Goal: Task Accomplishment & Management: Use online tool/utility

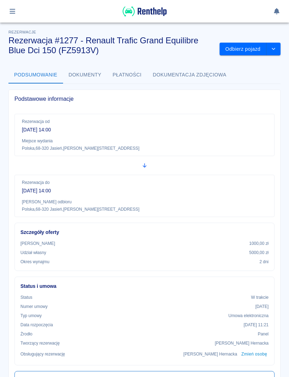
click at [14, 11] on icon "button" at bounding box center [13, 11] width 6 height 5
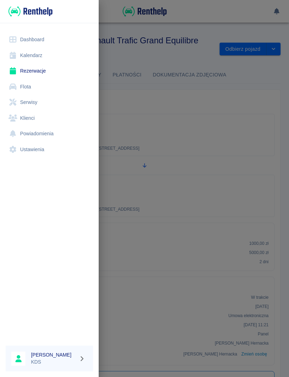
click at [40, 58] on link "Kalendarz" at bounding box center [49, 56] width 87 height 16
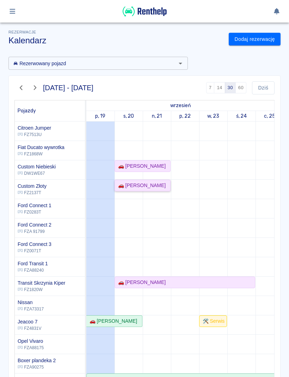
click at [151, 182] on div "🚗 [PERSON_NAME]" at bounding box center [140, 185] width 50 height 7
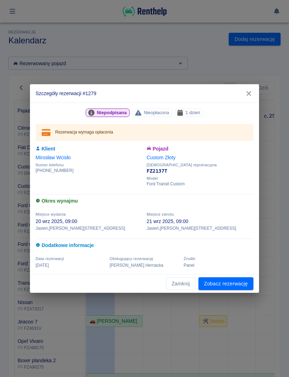
click at [239, 283] on link "Zobacz rezerwację" at bounding box center [225, 283] width 55 height 13
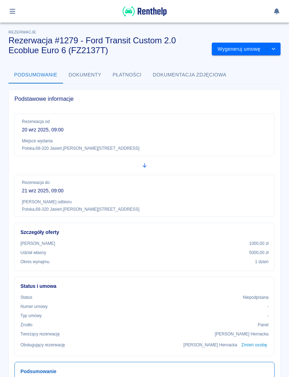
click at [240, 48] on button "Wygeneruj umowę" at bounding box center [239, 49] width 55 height 13
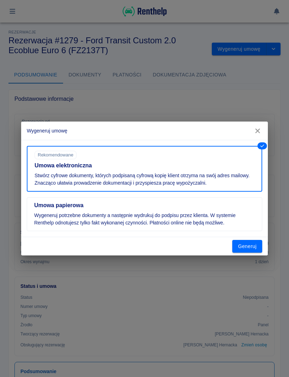
click at [254, 245] on button "Generuj" at bounding box center [247, 246] width 30 height 13
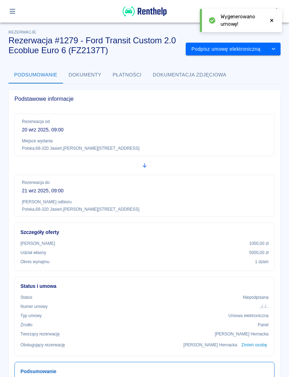
click at [244, 50] on button "Podpisz umowę elektroniczną" at bounding box center [226, 49] width 81 height 13
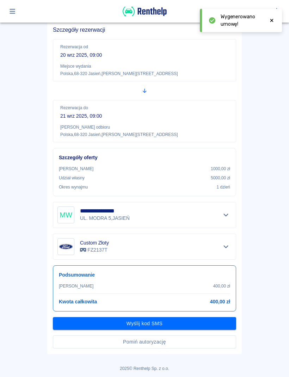
scroll to position [54, 0]
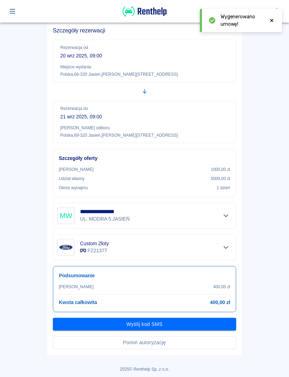
click at [194, 319] on button "Wyślij kod SMS" at bounding box center [144, 324] width 183 height 13
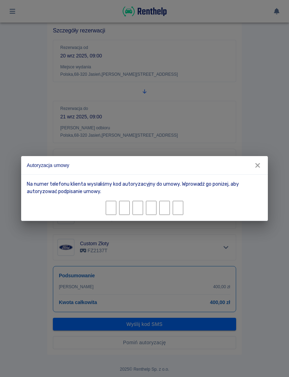
click at [116, 207] on input "Character 1." at bounding box center [111, 208] width 11 height 14
type input "1"
type input "9"
type input "7"
type input "1"
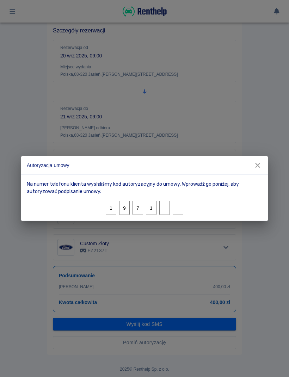
type input "9"
type input "0"
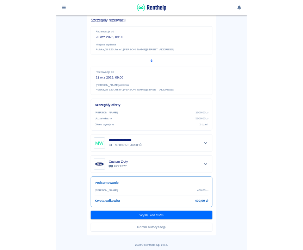
scroll to position [35, 0]
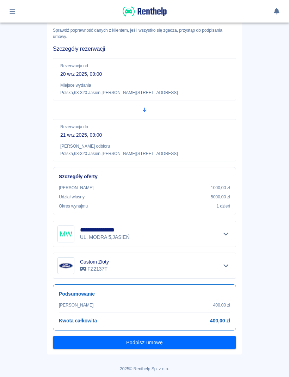
click at [160, 343] on button "Podpisz umowę" at bounding box center [144, 342] width 183 height 13
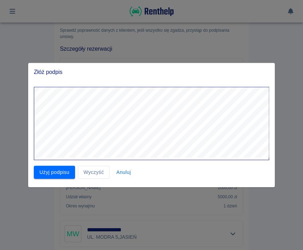
click at [54, 177] on button "Użyj podpisu" at bounding box center [54, 172] width 41 height 13
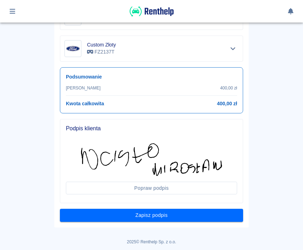
scroll to position [252, 0]
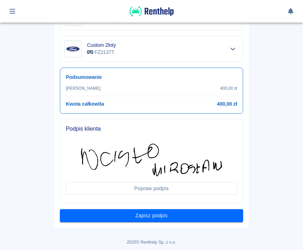
click at [168, 215] on button "Zapisz podpis" at bounding box center [151, 215] width 183 height 13
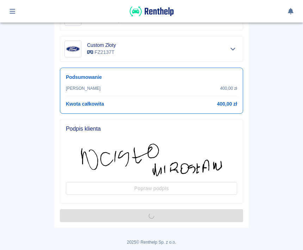
scroll to position [0, 0]
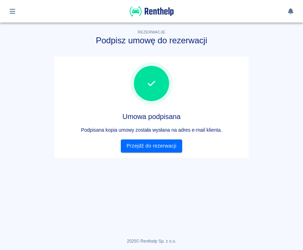
click at [151, 144] on link "Przejdź do rezerwacji" at bounding box center [151, 145] width 61 height 13
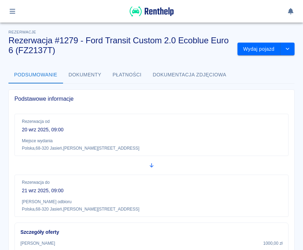
click at [257, 51] on button "Wydaj pojazd" at bounding box center [258, 49] width 43 height 13
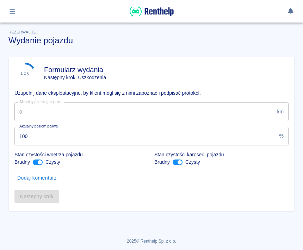
type input "119380"
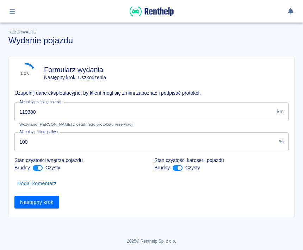
click at [57, 112] on input "119380" at bounding box center [144, 111] width 260 height 19
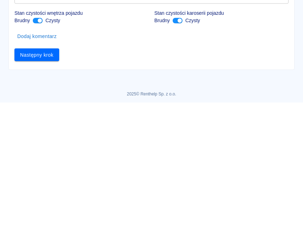
click at [37, 196] on button "Następny krok" at bounding box center [36, 202] width 45 height 13
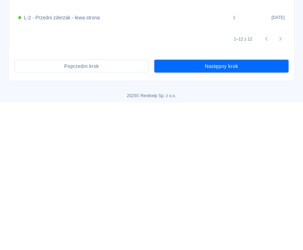
scroll to position [424, 0]
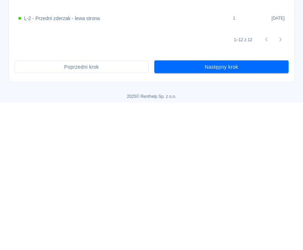
click at [242, 212] on button "Następny krok" at bounding box center [221, 214] width 134 height 13
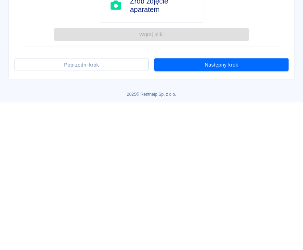
click at [233, 212] on button "Następny krok" at bounding box center [221, 212] width 134 height 13
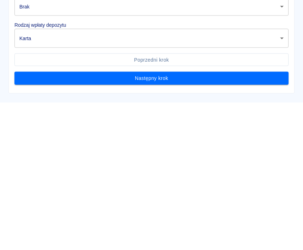
click at [281, 91] on body "Używamy plików Cookies, by zapewnić Ci najlepsze możliwe doświadczenie. Aby dow…" at bounding box center [151, 125] width 303 height 250
click at [27, 120] on li "Tak" at bounding box center [151, 120] width 274 height 12
type input "true"
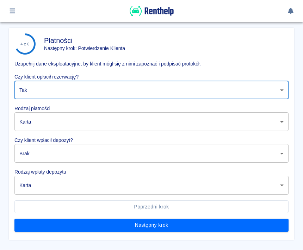
click at [282, 123] on body "Używamy plików Cookies, by zapewnić Ci najlepsze możliwe doświadczenie. Aby dow…" at bounding box center [151, 125] width 303 height 250
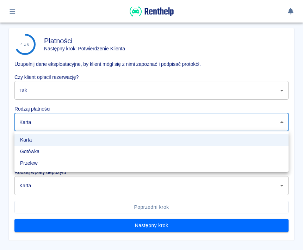
click at [39, 152] on li "Gotówka" at bounding box center [151, 152] width 274 height 12
type input "cash"
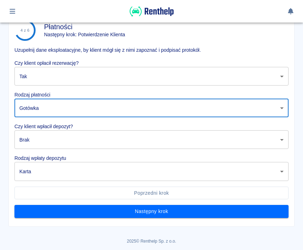
scroll to position [43, 0]
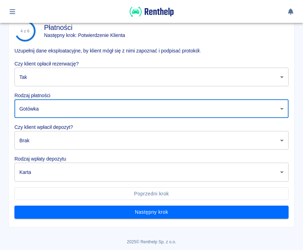
click at [108, 139] on body "Używamy plików Cookies, by zapewnić Ci najlepsze możliwe doświadczenie. Aby dow…" at bounding box center [151, 125] width 303 height 250
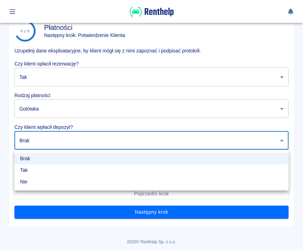
click at [27, 171] on li "Tak" at bounding box center [151, 170] width 274 height 12
type input "true"
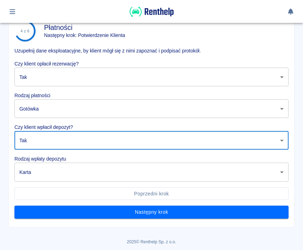
click at [68, 170] on body "Używamy plików Cookies, by zapewnić Ci najlepsze możliwe doświadczenie. Aby dow…" at bounding box center [151, 125] width 303 height 250
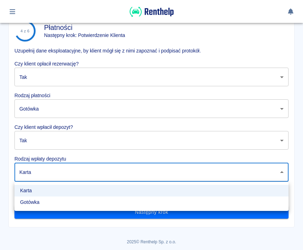
click at [44, 202] on li "Gotówka" at bounding box center [151, 202] width 274 height 12
type input "cash"
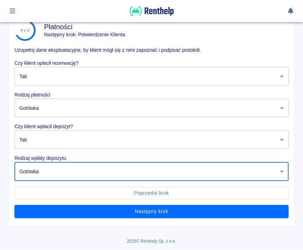
click at [189, 213] on button "Następny krok" at bounding box center [151, 211] width 274 height 13
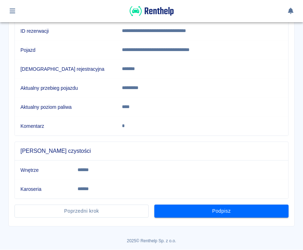
scroll to position [99, 0]
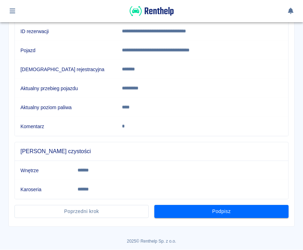
click at [234, 213] on button "Podpisz" at bounding box center [221, 211] width 134 height 13
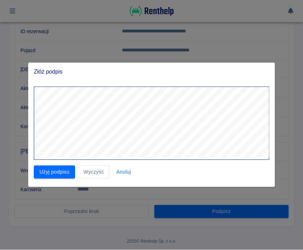
click at [95, 168] on button "Wyczyść" at bounding box center [94, 172] width 32 height 13
click at [54, 171] on button "Użyj podpisu" at bounding box center [54, 172] width 41 height 13
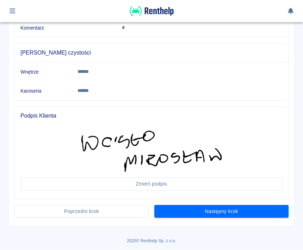
scroll to position [198, 0]
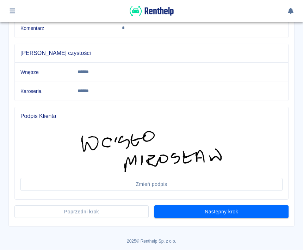
click at [232, 214] on button "Następny krok" at bounding box center [221, 212] width 134 height 13
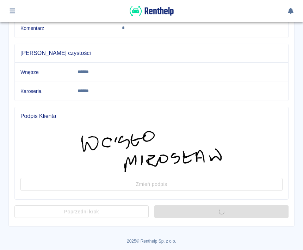
scroll to position [0, 0]
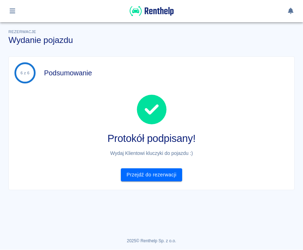
click at [160, 180] on link "Przejdź do rezerwacji" at bounding box center [151, 175] width 61 height 13
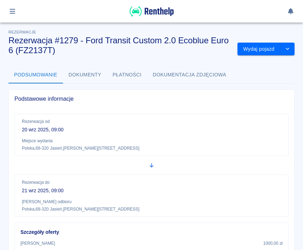
click at [162, 181] on p "Rezerwacja do" at bounding box center [151, 182] width 259 height 6
